Goal: Obtain resource: Obtain resource

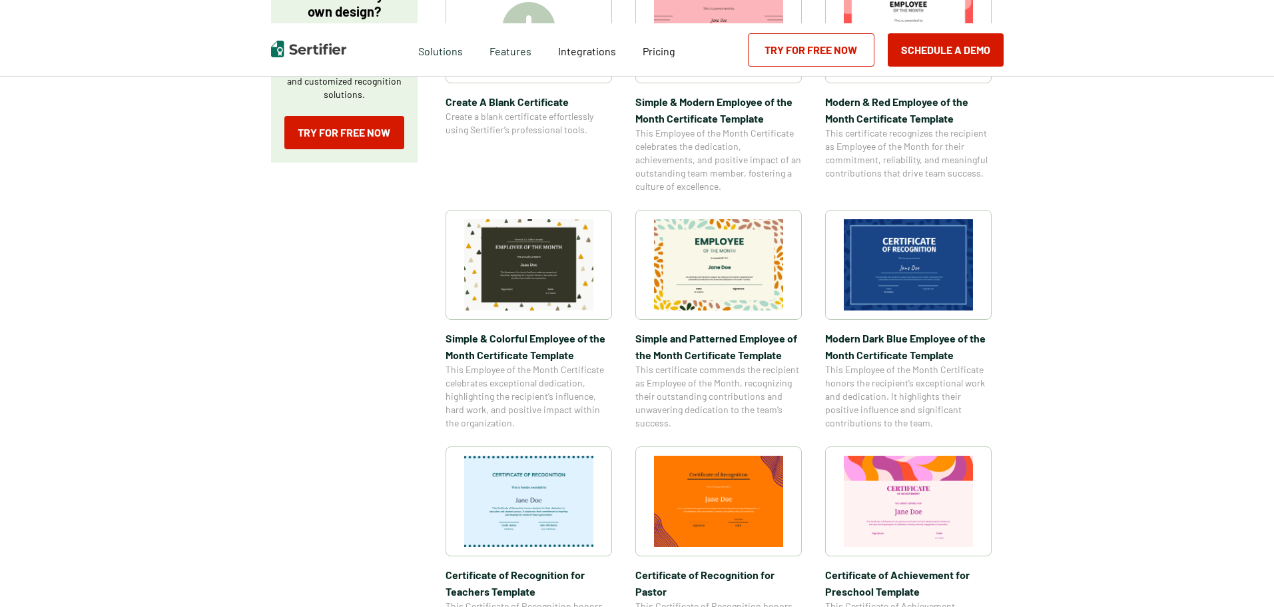
scroll to position [333, 0]
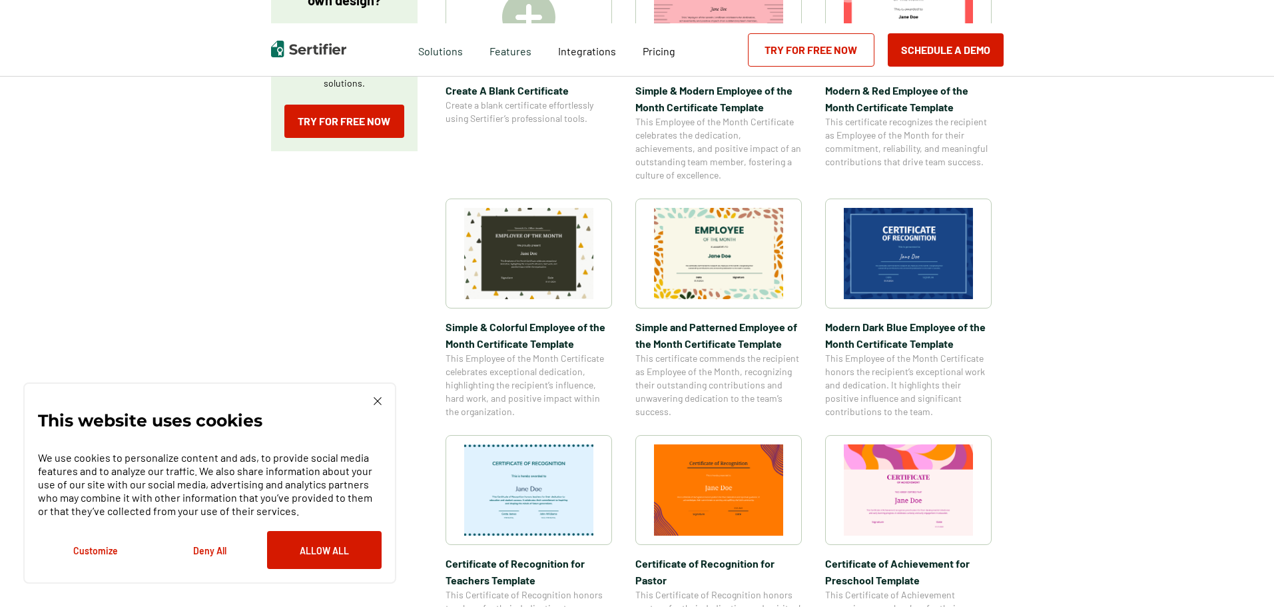
click at [294, 546] on button "Allow All" at bounding box center [324, 550] width 115 height 38
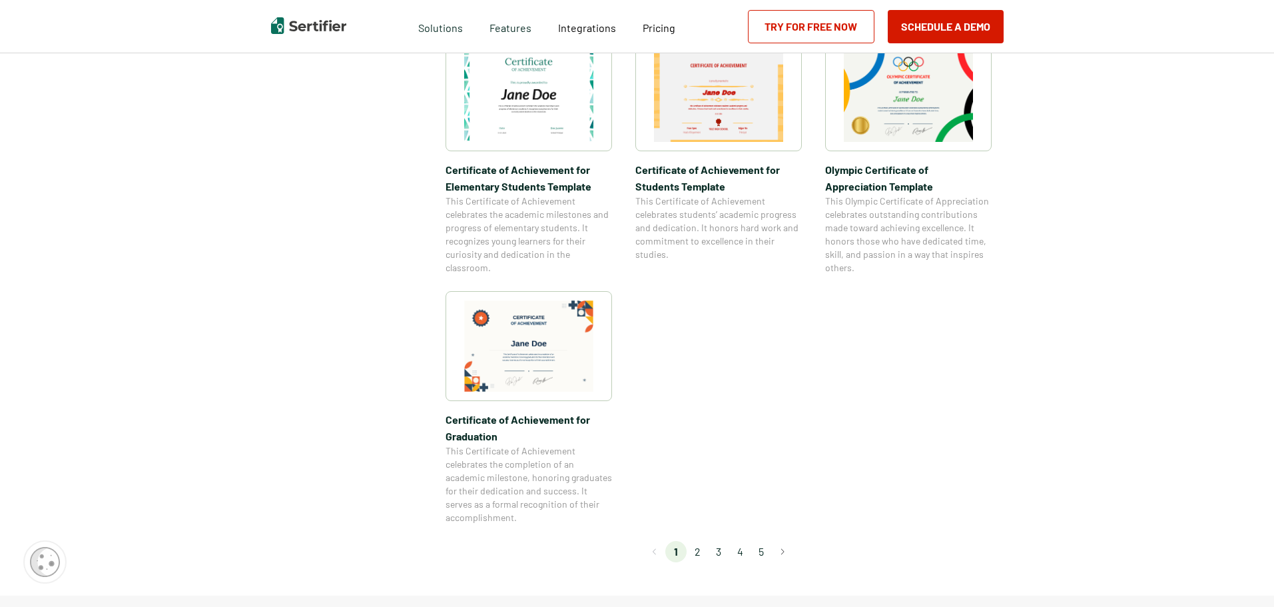
scroll to position [999, 0]
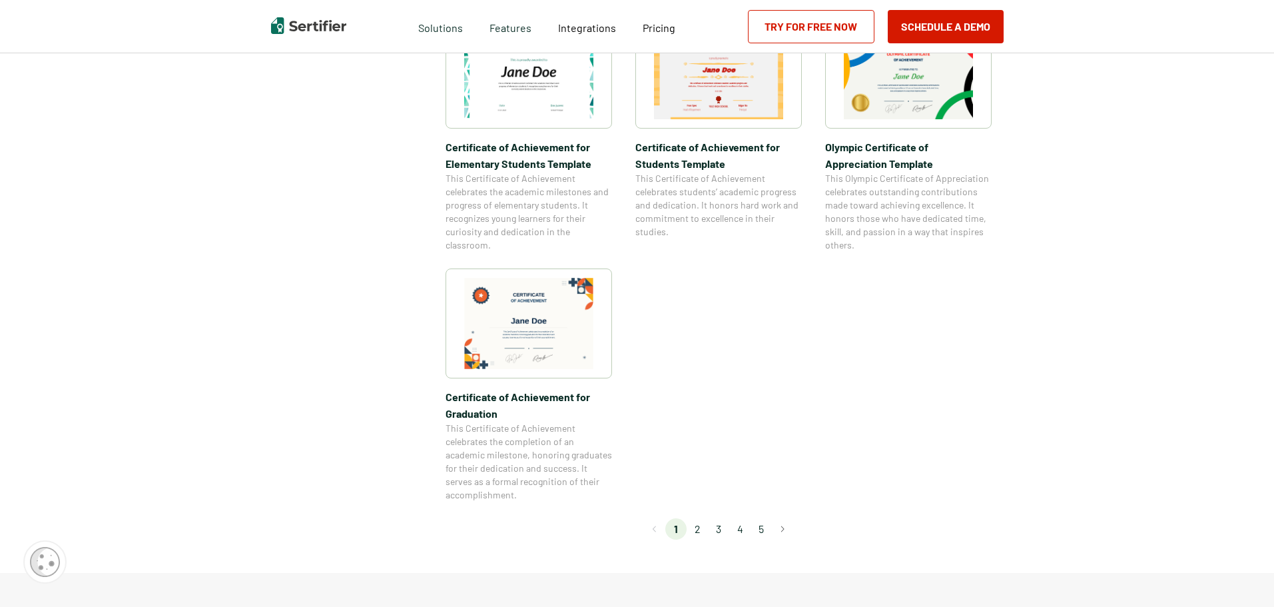
click at [700, 526] on li "2" at bounding box center [697, 528] width 21 height 21
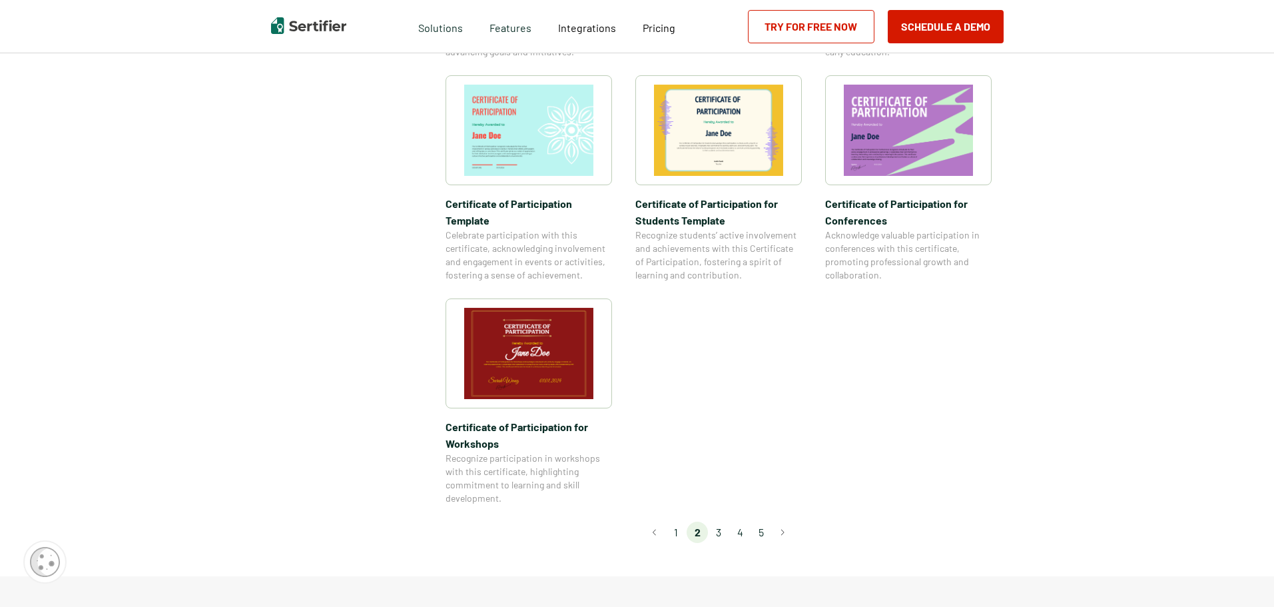
click at [725, 522] on li "3" at bounding box center [718, 532] width 21 height 21
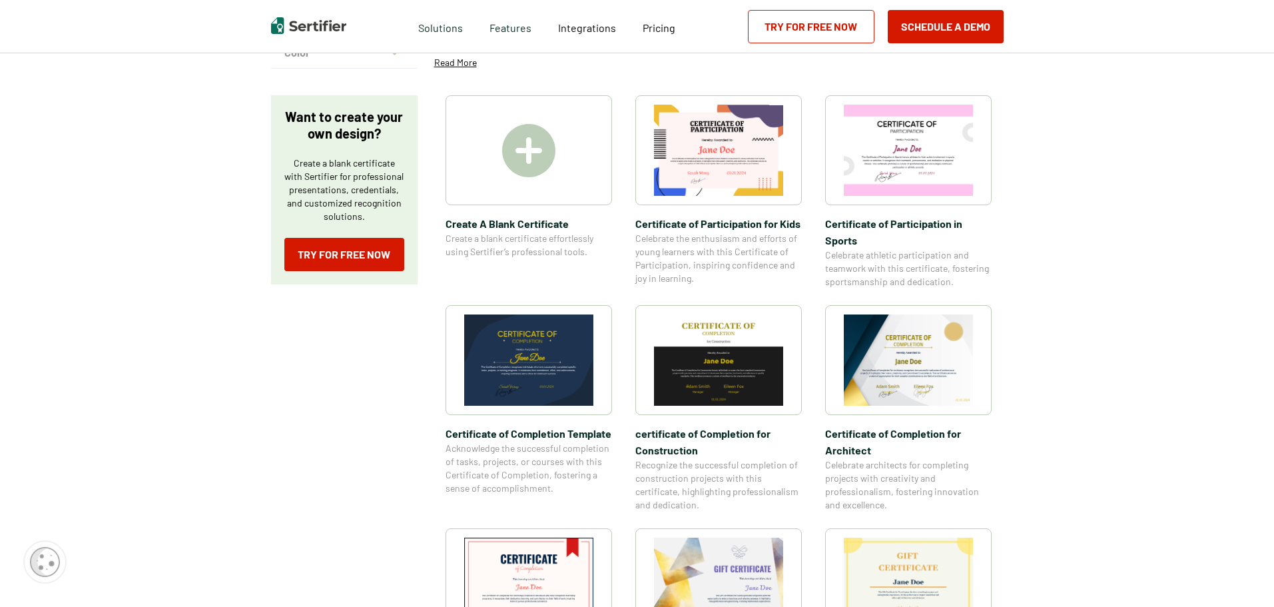
scroll to position [266, 0]
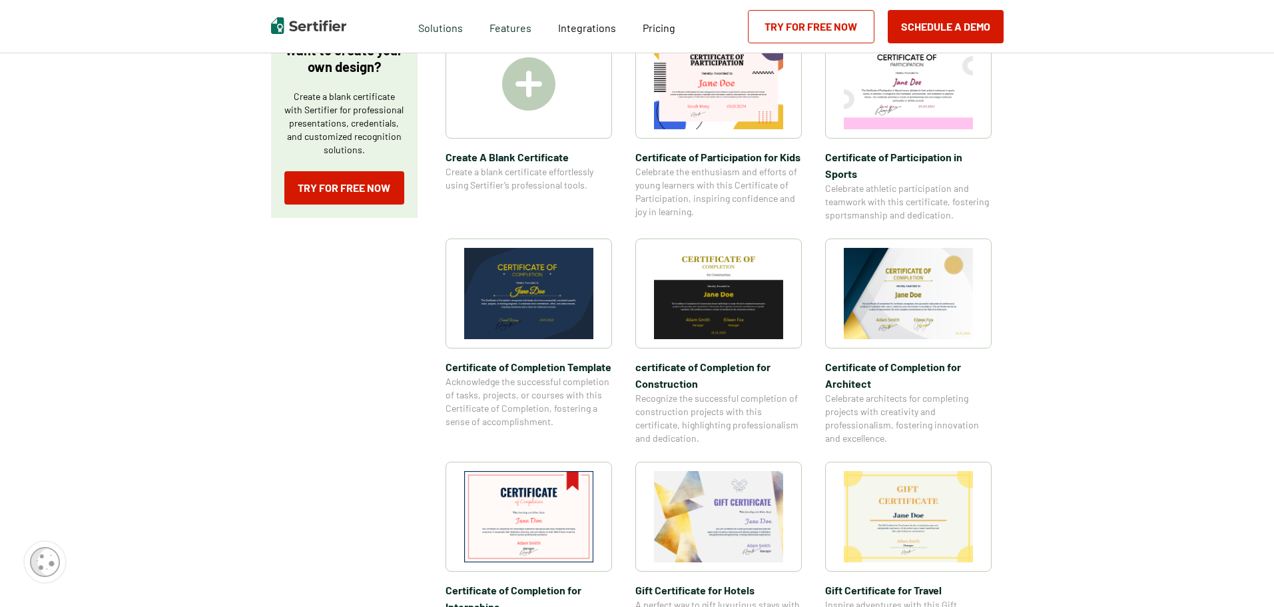
click at [962, 362] on span "Certificate of Completion​ for Architect" at bounding box center [908, 374] width 167 height 33
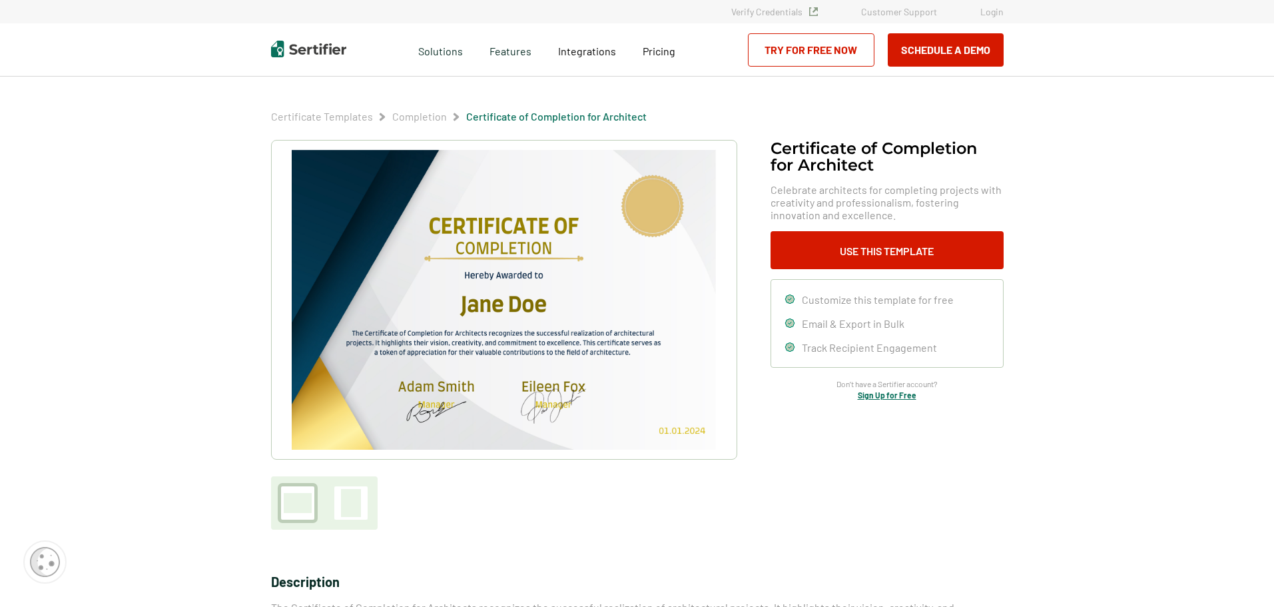
click at [903, 246] on button "Use This Template" at bounding box center [887, 250] width 233 height 38
